Goal: Transaction & Acquisition: Purchase product/service

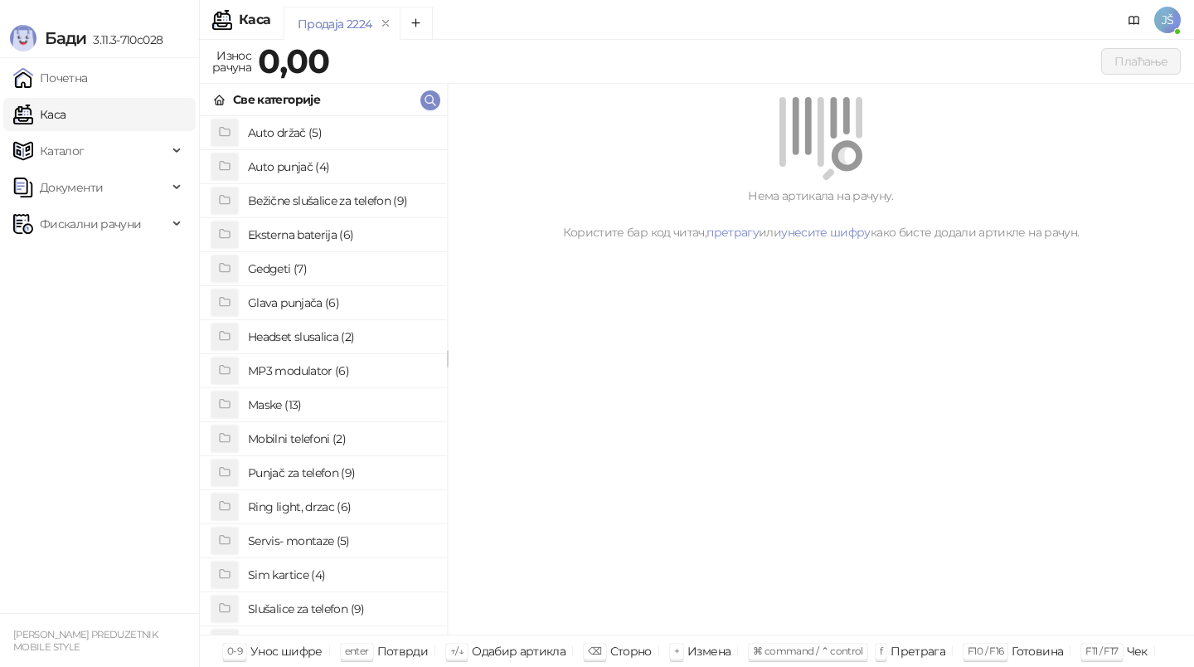
click at [360, 604] on h4 "Slušalice za telefon (9)" at bounding box center [341, 609] width 186 height 27
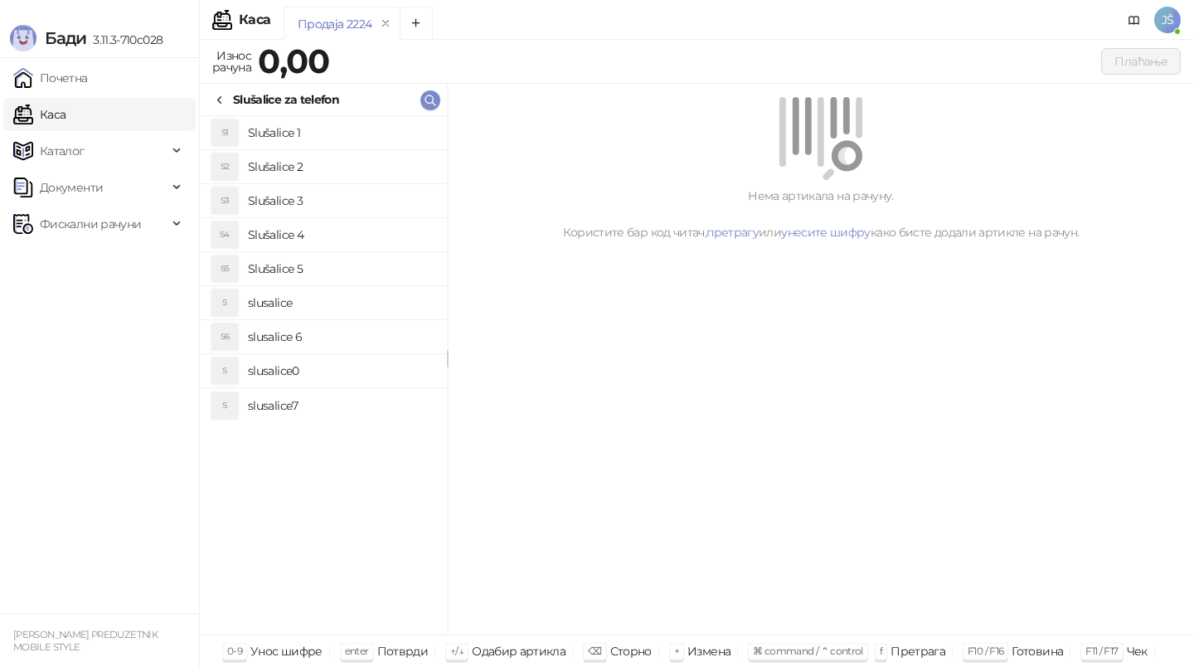
click at [368, 135] on h4 "Slušalice 1" at bounding box center [341, 132] width 186 height 27
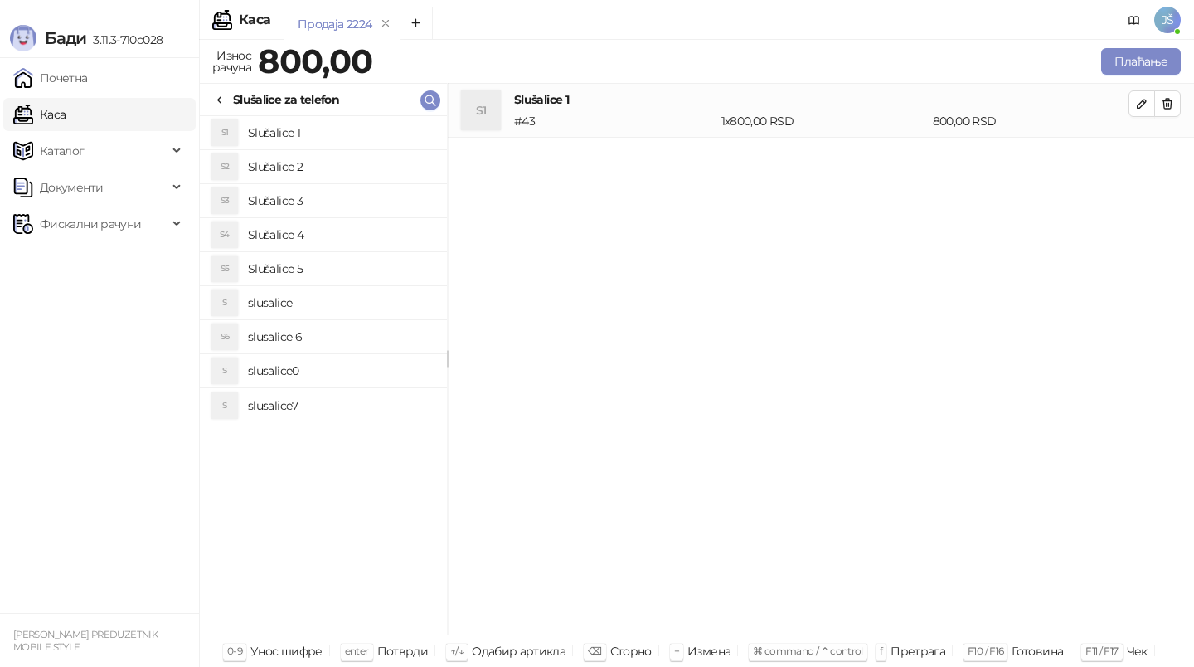
click at [223, 95] on icon at bounding box center [219, 100] width 13 height 13
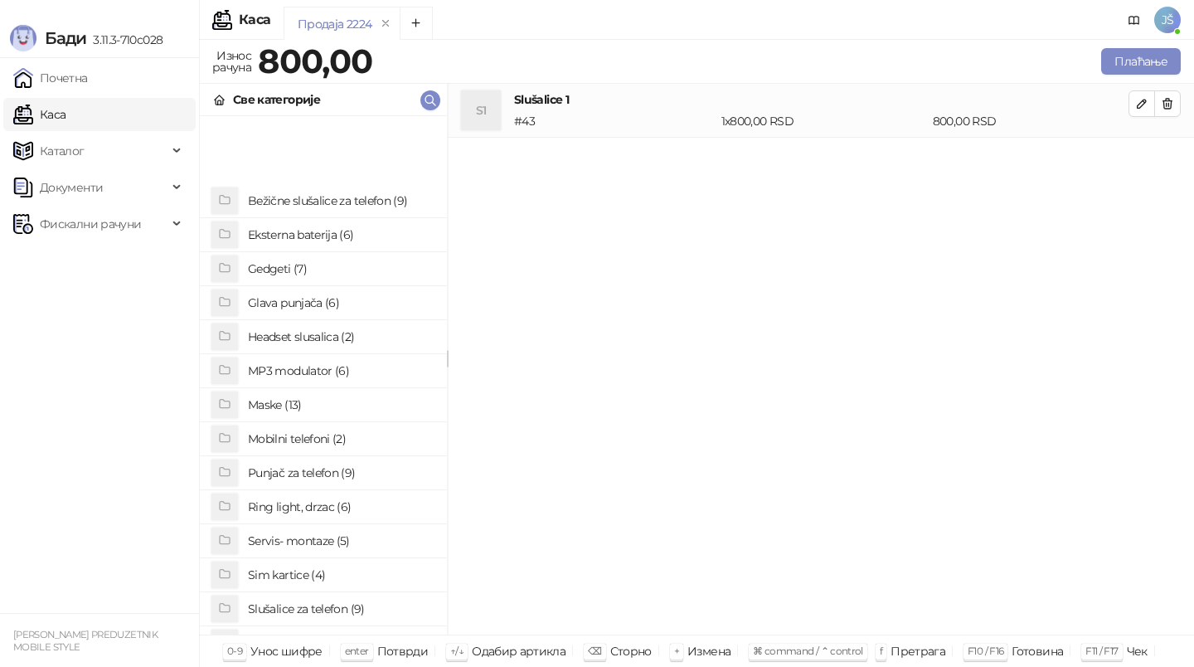
scroll to position [128, 0]
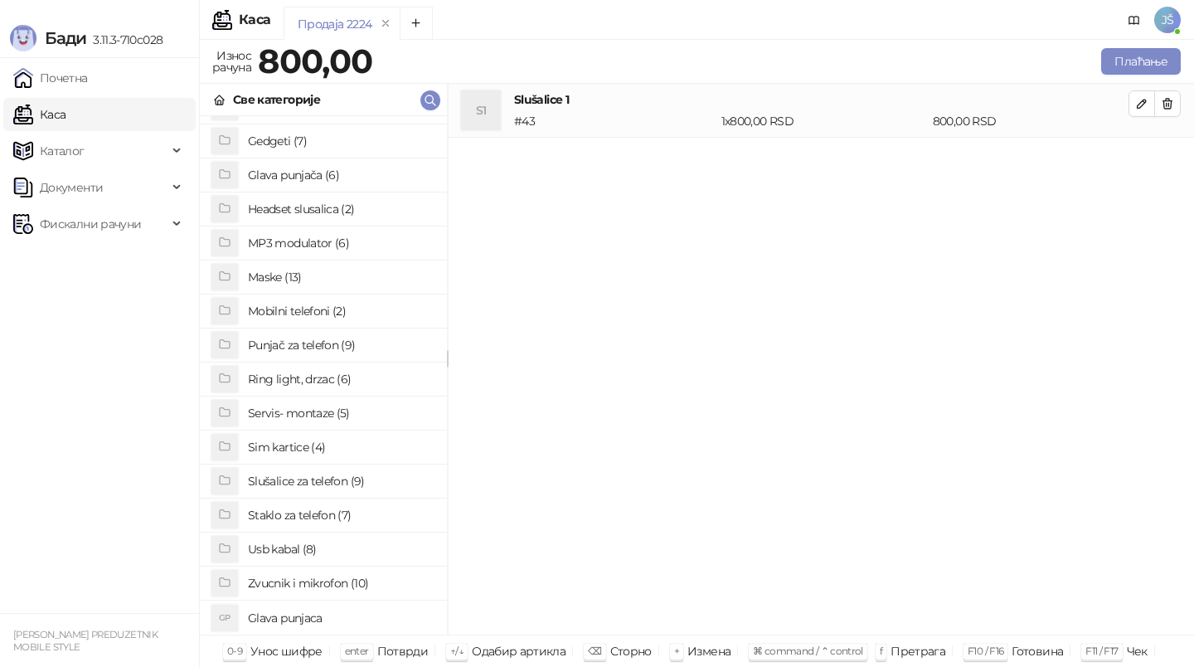
click at [363, 341] on h4 "Punjač za telefon (9)" at bounding box center [341, 345] width 186 height 27
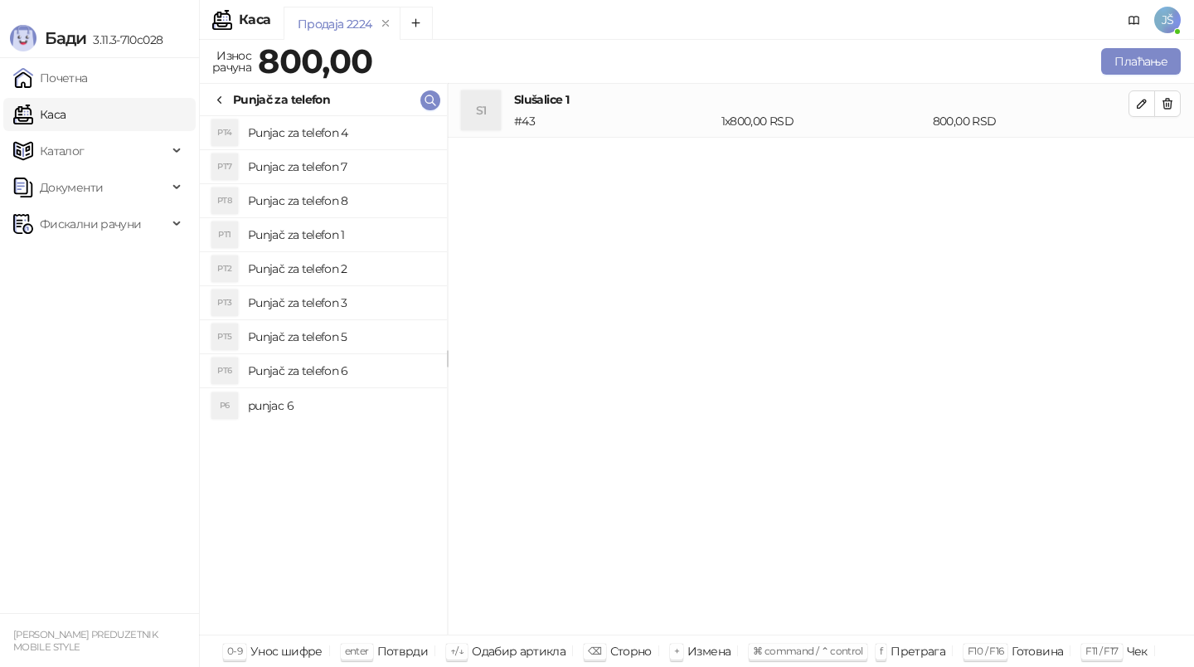
click at [368, 240] on h4 "Punjač za telefon 1" at bounding box center [341, 234] width 186 height 27
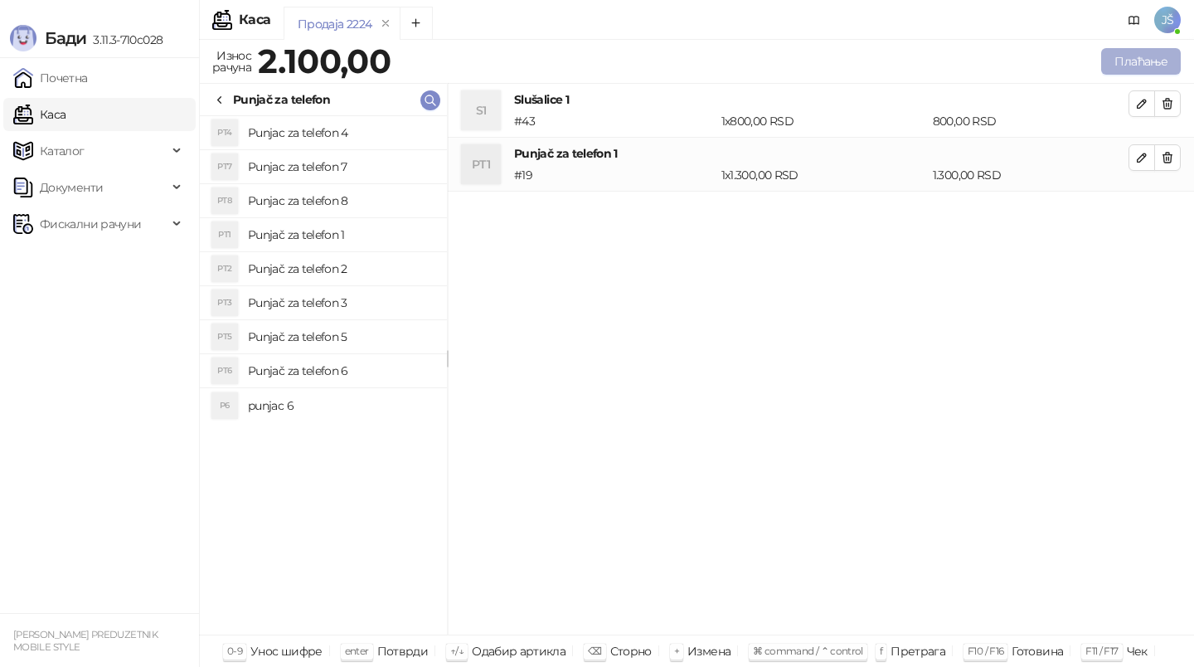
click at [1151, 64] on button "Плаћање" at bounding box center [1142, 61] width 80 height 27
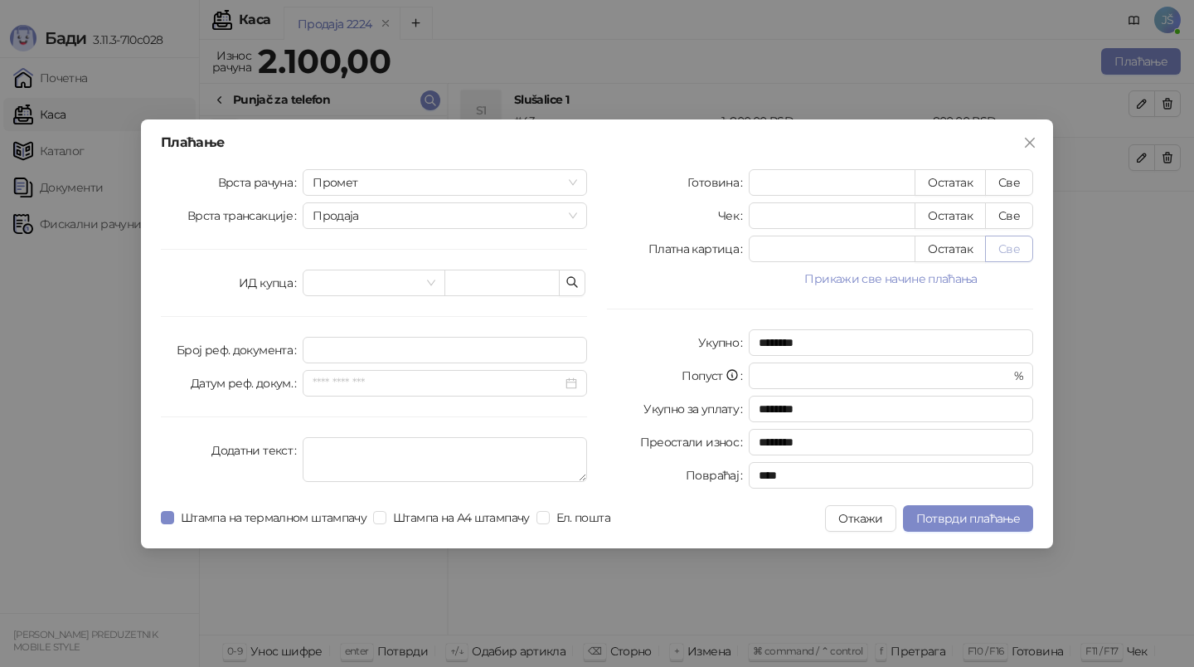
click at [1004, 259] on button "Све" at bounding box center [1009, 249] width 48 height 27
type input "****"
click at [995, 520] on span "Потврди плаћање" at bounding box center [969, 518] width 104 height 15
